Goal: Find specific page/section: Find specific page/section

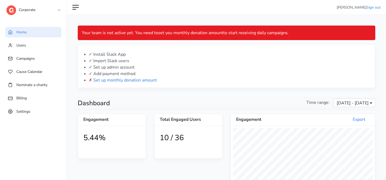
click at [39, 10] on link "Corporate" at bounding box center [33, 9] width 54 height 10
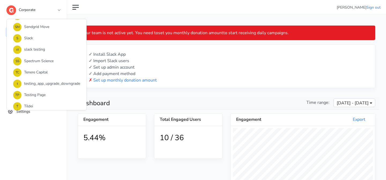
scroll to position [434, 0]
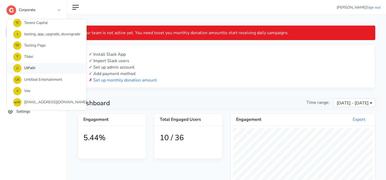
click at [41, 65] on link "U UiPath" at bounding box center [47, 68] width 80 height 11
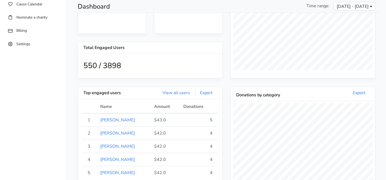
scroll to position [22, 0]
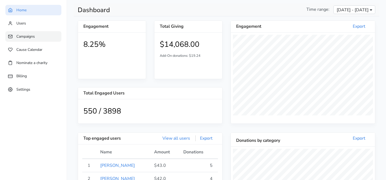
click at [43, 36] on link "Campaigns" at bounding box center [33, 36] width 56 height 10
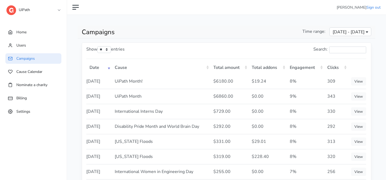
click at [333, 32] on span "[DATE] - [DATE]" at bounding box center [349, 32] width 32 height 6
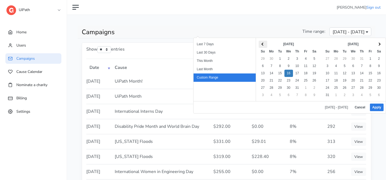
click at [262, 42] on th at bounding box center [263, 44] width 9 height 7
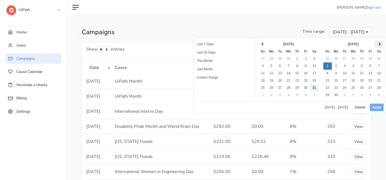
click at [381, 43] on th at bounding box center [379, 44] width 9 height 7
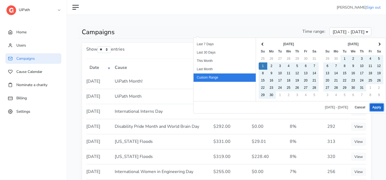
click at [382, 104] on button "Apply" at bounding box center [377, 107] width 14 height 8
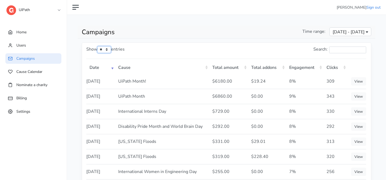
click at [111, 49] on select "** ** ** ***" at bounding box center [104, 49] width 14 height 7
select select "**"
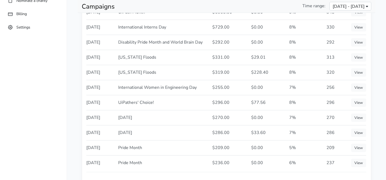
scroll to position [93, 0]
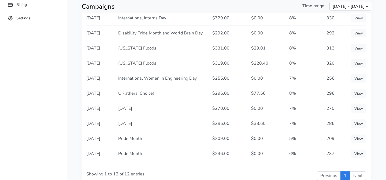
click at [360, 171] on li "Next" at bounding box center [358, 175] width 16 height 9
click at [332, 173] on li "Previous" at bounding box center [329, 175] width 24 height 9
click at [354, 173] on li "Next" at bounding box center [358, 175] width 16 height 9
